Goal: Information Seeking & Learning: Learn about a topic

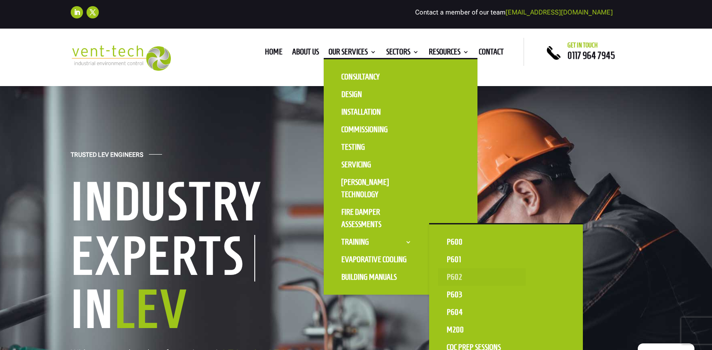
click at [456, 272] on link "P602" at bounding box center [482, 277] width 88 height 18
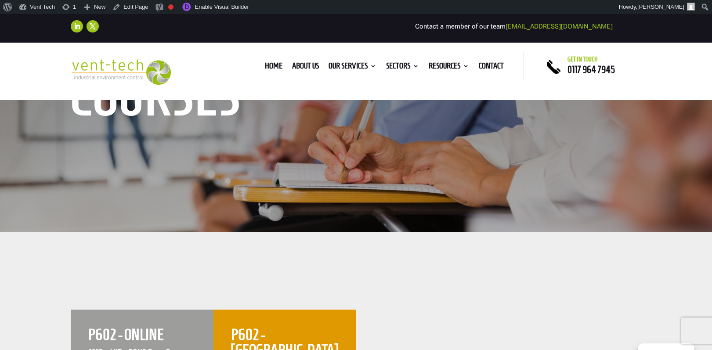
scroll to position [295, 0]
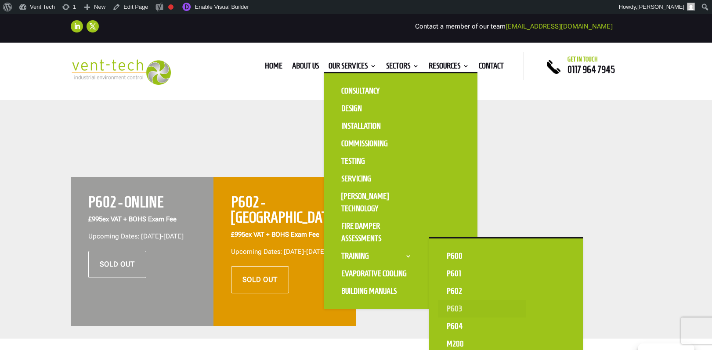
click at [463, 307] on link "P603" at bounding box center [482, 309] width 88 height 18
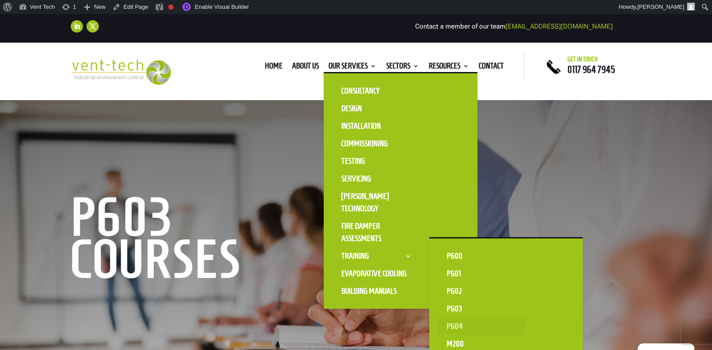
click at [454, 324] on link "P604" at bounding box center [482, 326] width 88 height 18
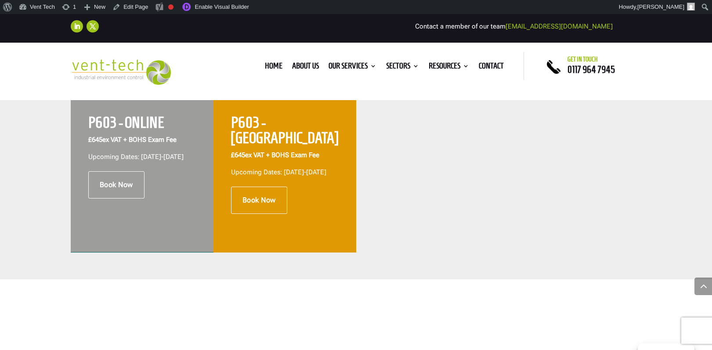
scroll to position [339, 0]
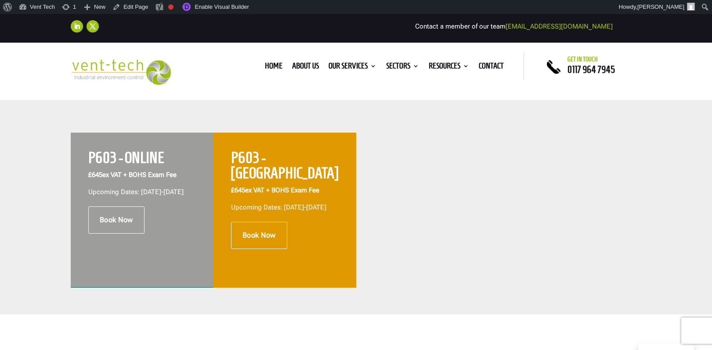
click at [172, 181] on p "£645 ex VAT + BOHS Exam Fee" at bounding box center [142, 178] width 108 height 17
click at [207, 9] on link "Enable Visual Builder" at bounding box center [215, 7] width 76 height 14
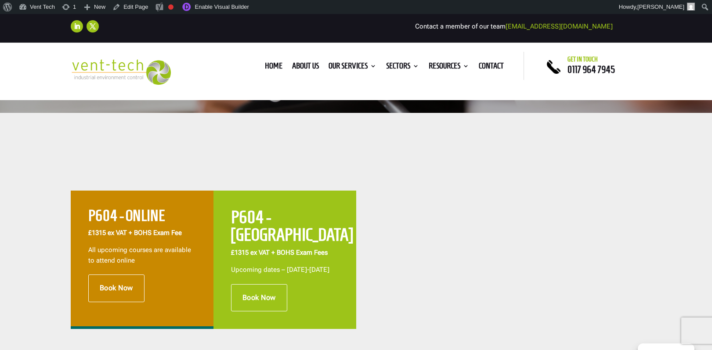
scroll to position [315, 0]
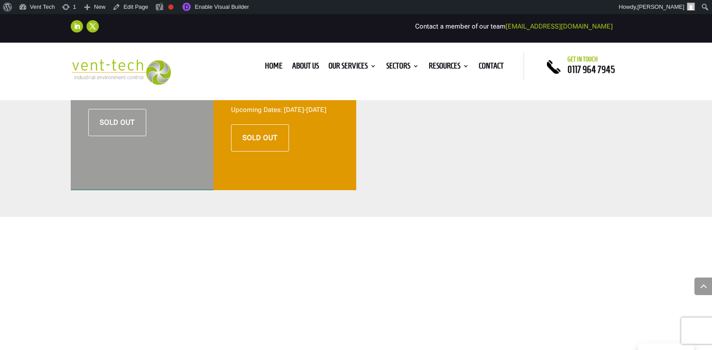
scroll to position [301, 0]
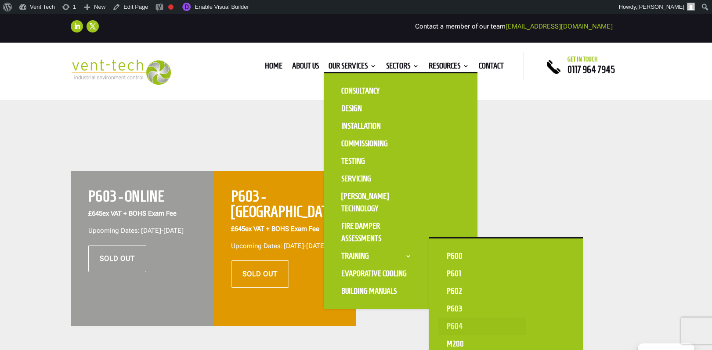
click at [454, 326] on link "P604" at bounding box center [482, 326] width 88 height 18
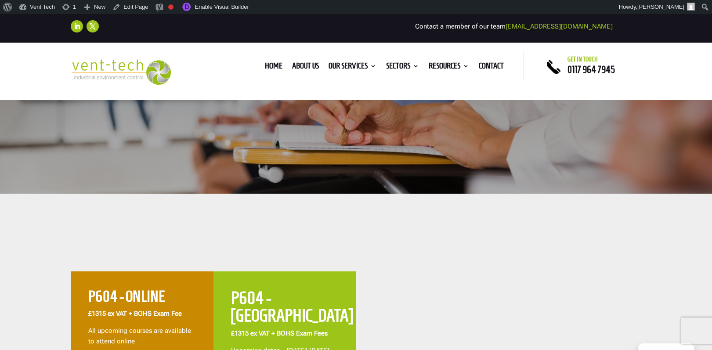
scroll to position [214, 0]
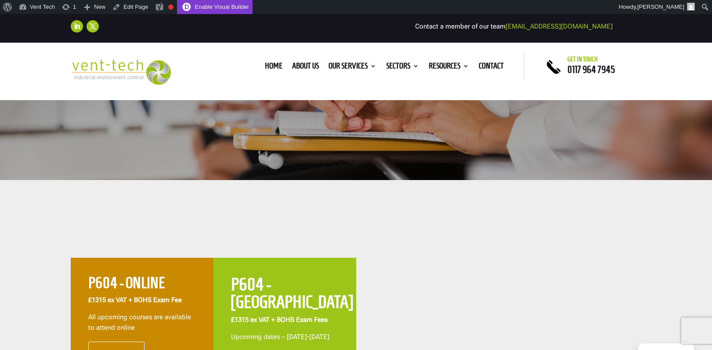
click at [219, 4] on link "Enable Visual Builder" at bounding box center [215, 7] width 76 height 14
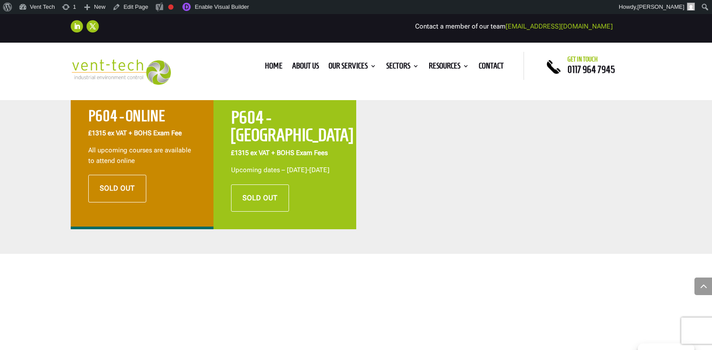
scroll to position [471, 0]
